Goal: Find specific page/section: Find specific page/section

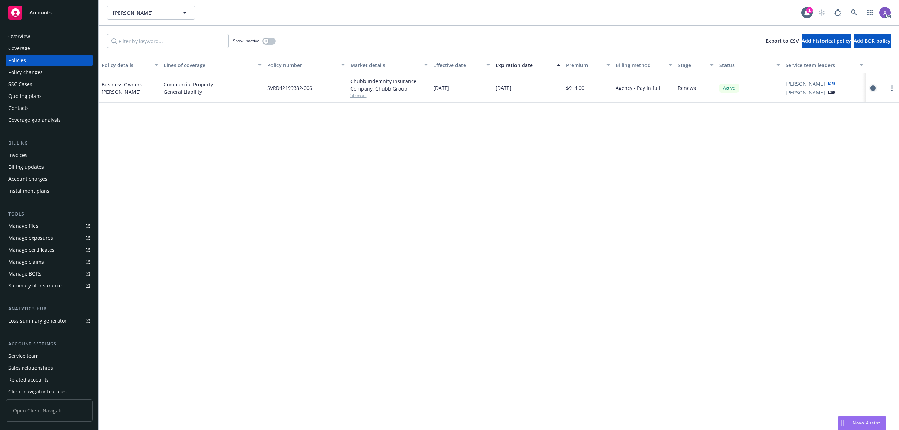
click at [874, 88] on icon "circleInformation" at bounding box center [873, 88] width 6 height 6
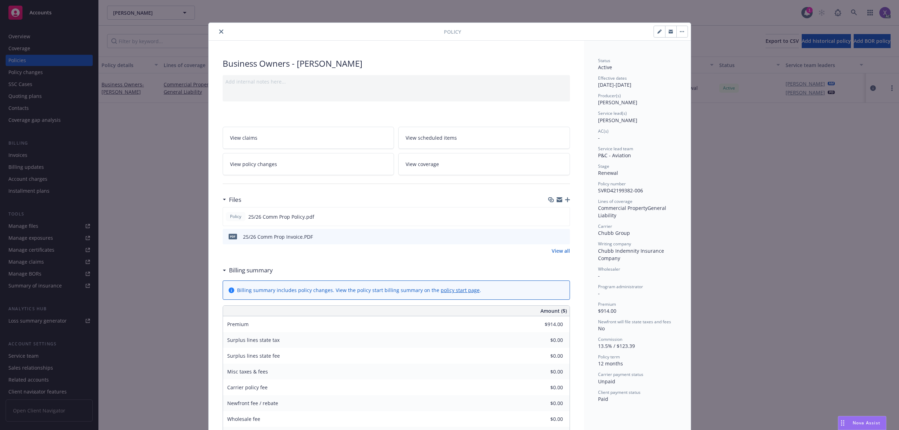
click at [562, 249] on link "View all" at bounding box center [561, 250] width 18 height 7
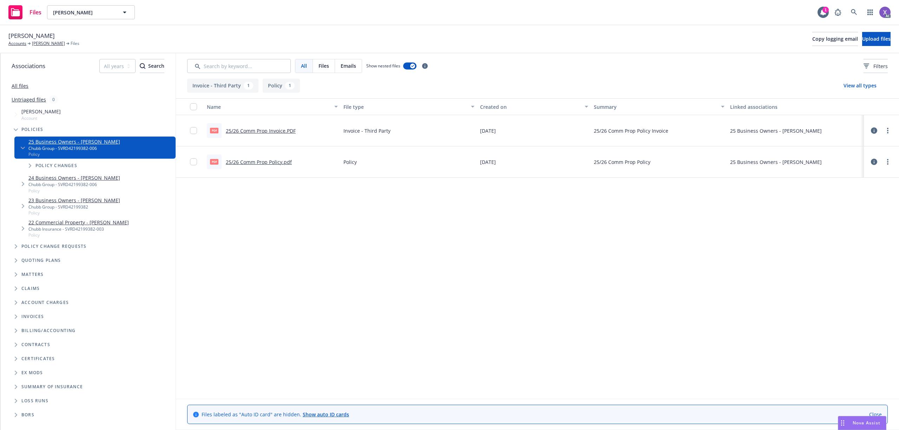
click at [263, 131] on link "25/26 Comm Prop Invoice.PDF" at bounding box center [261, 130] width 70 height 7
click at [855, 12] on icon at bounding box center [854, 12] width 6 height 6
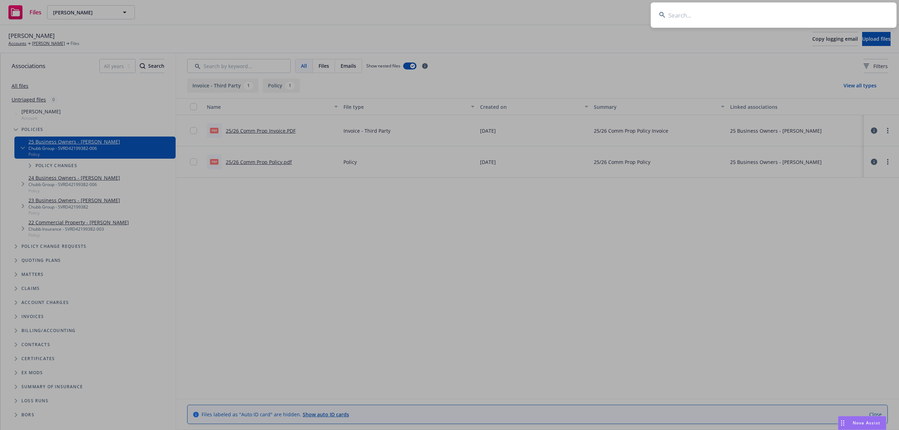
click at [710, 15] on input at bounding box center [774, 14] width 246 height 25
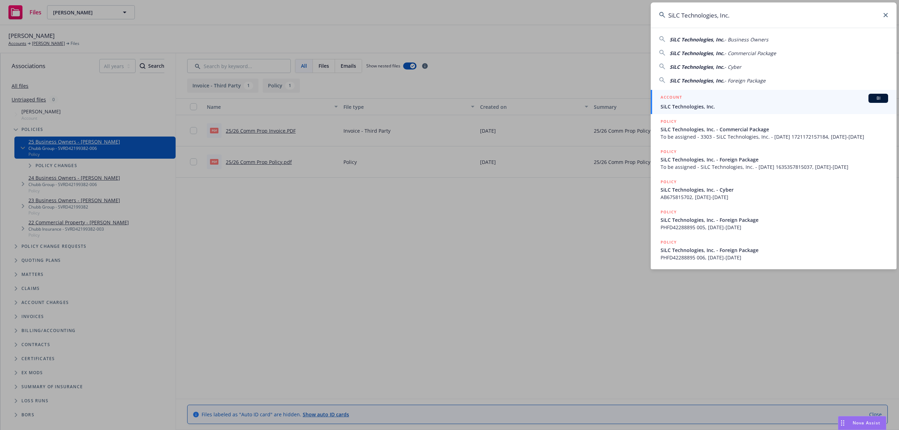
type input "SiLC Technologies, Inc."
click at [703, 107] on span "SiLC Technologies, Inc." at bounding box center [774, 106] width 228 height 7
